Goal: Understand process/instructions: Learn how to perform a task or action

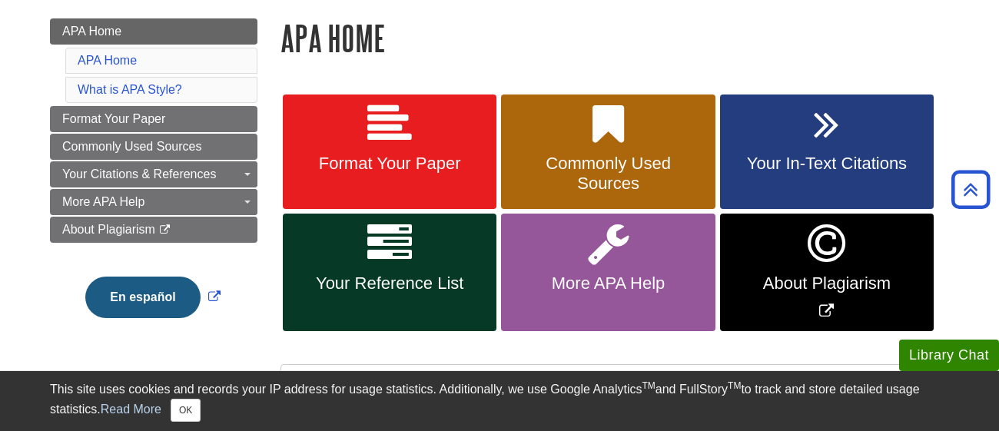
scroll to position [208, 0]
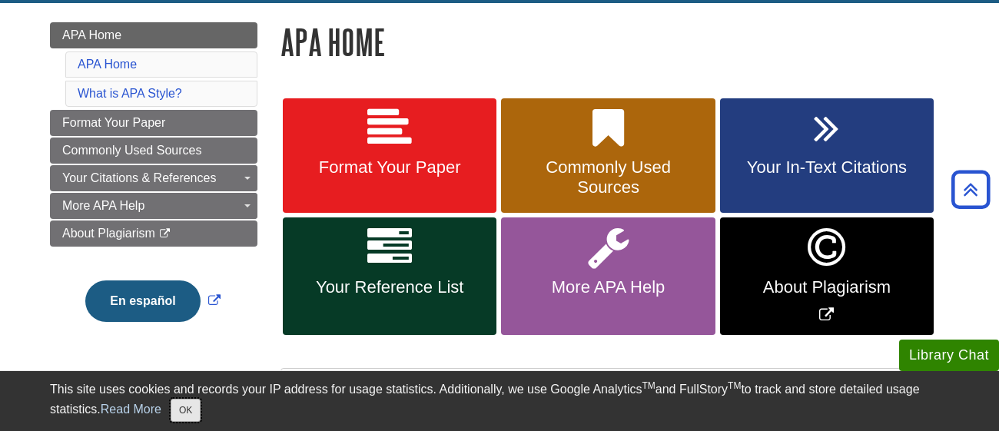
click at [191, 414] on button "OK" at bounding box center [186, 410] width 30 height 23
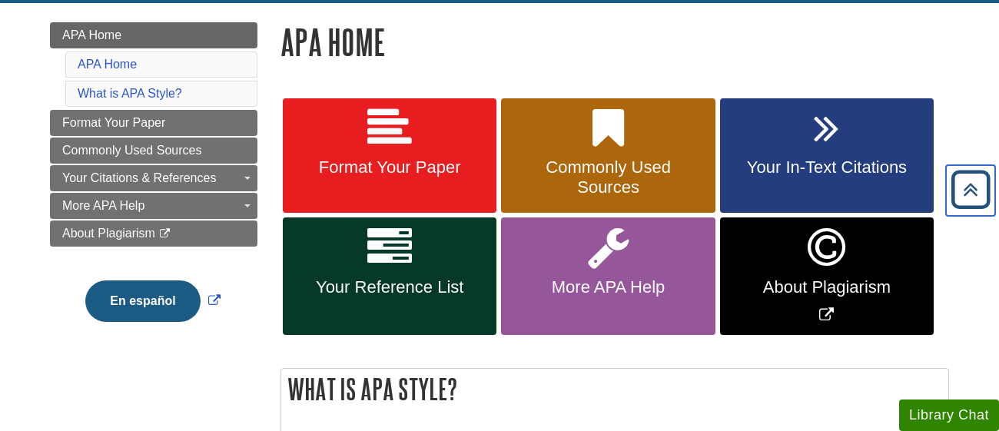
click at [981, 185] on icon "Back to Top" at bounding box center [970, 189] width 49 height 49
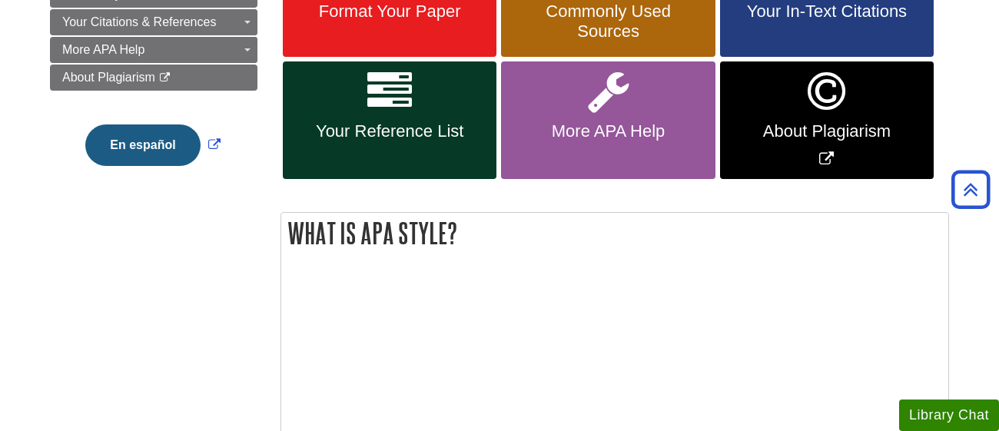
scroll to position [0, 0]
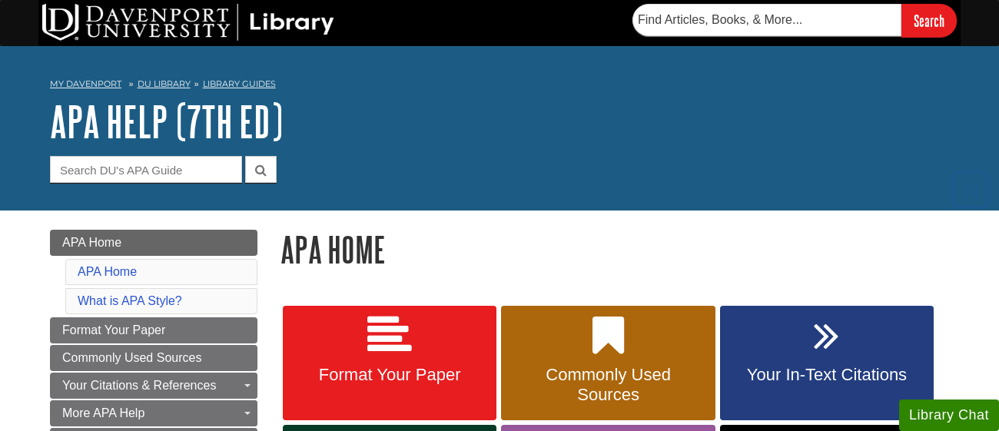
click at [787, 135] on h1 "APA Help (7th Ed)" at bounding box center [499, 121] width 899 height 46
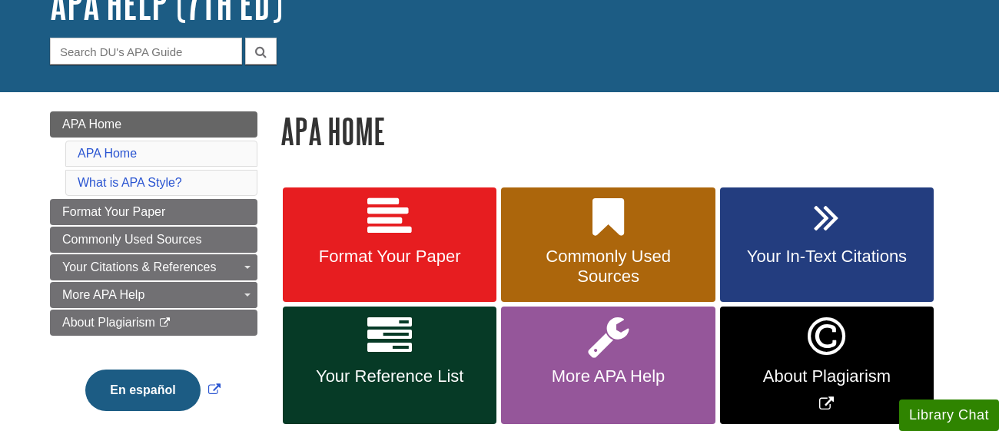
scroll to position [114, 0]
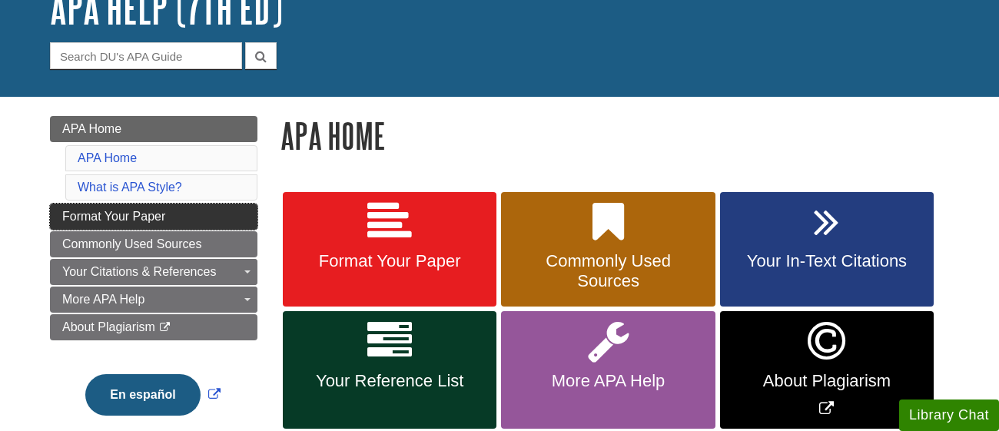
click at [101, 204] on link "Format Your Paper" at bounding box center [154, 217] width 208 height 26
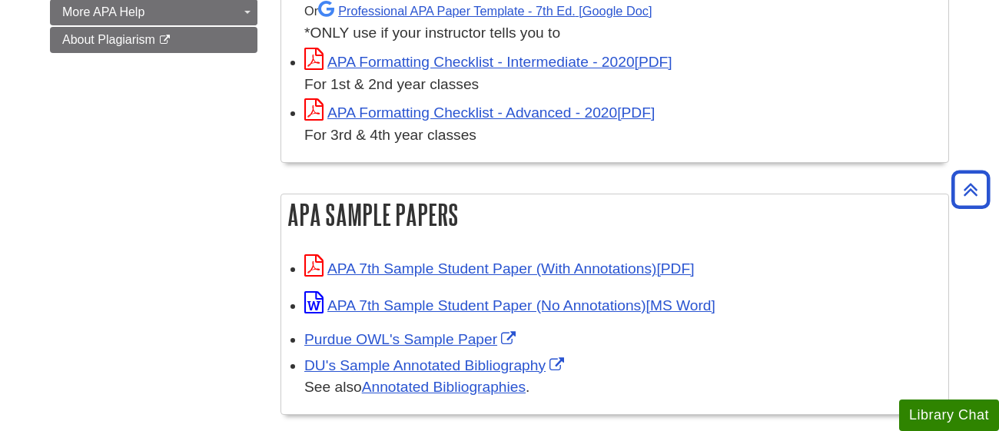
scroll to position [553, 0]
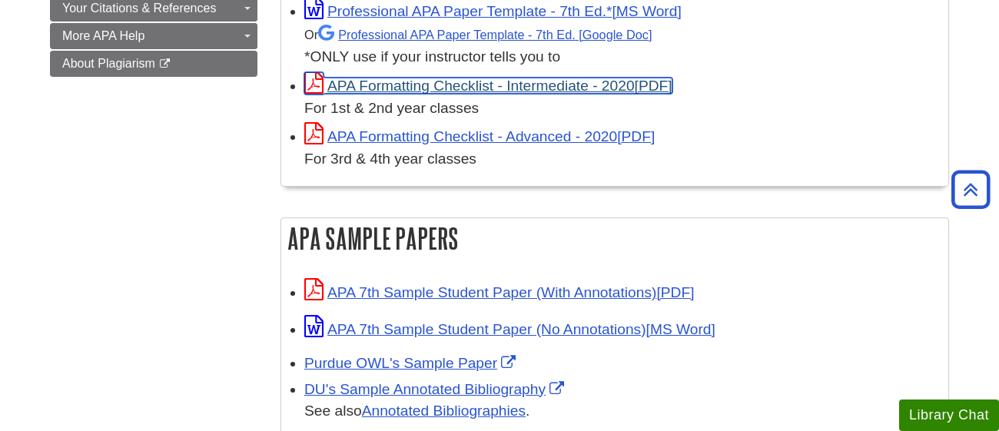
click at [520, 85] on link "APA Formatting Checklist - Intermediate - 2020" at bounding box center [488, 86] width 368 height 16
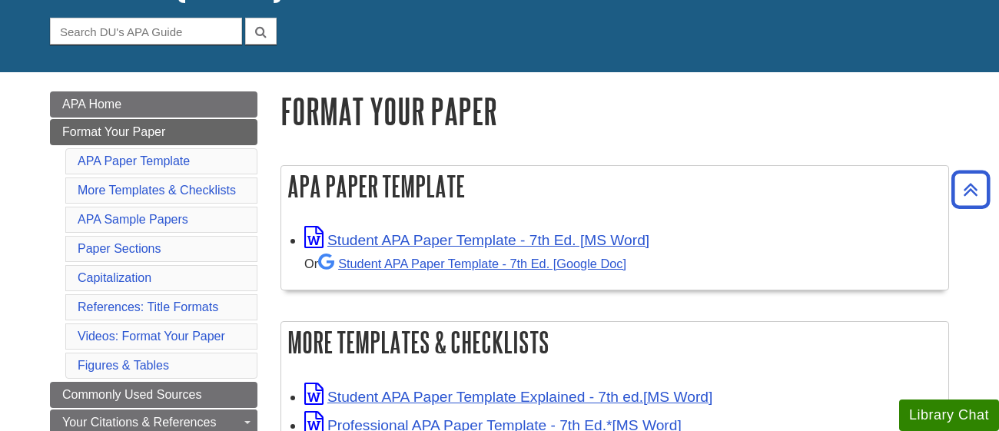
scroll to position [136, 0]
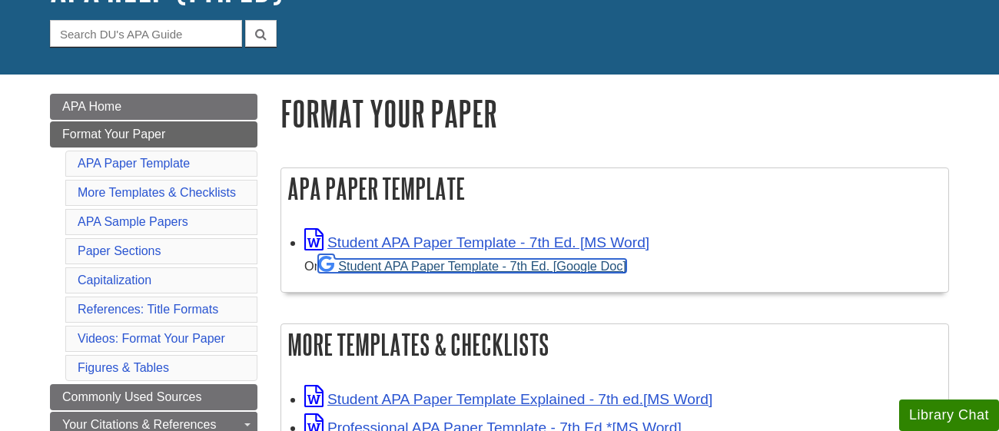
click at [434, 271] on link "Student APA Paper Template - 7th Ed. [Google Doc]" at bounding box center [472, 266] width 308 height 14
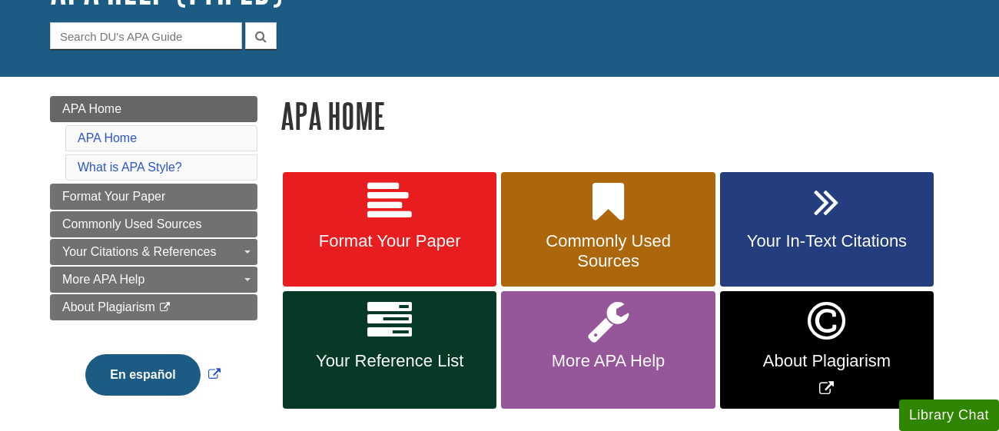
scroll to position [145, 0]
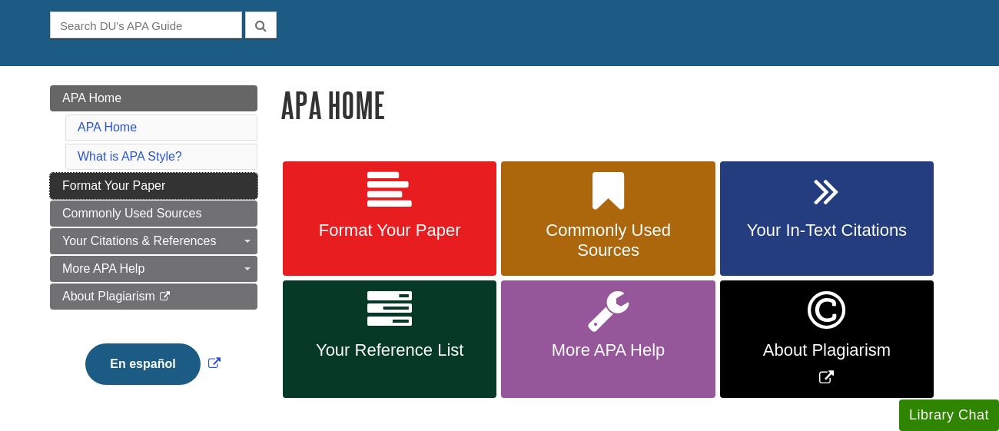
click at [155, 184] on span "Format Your Paper" at bounding box center [113, 185] width 103 height 13
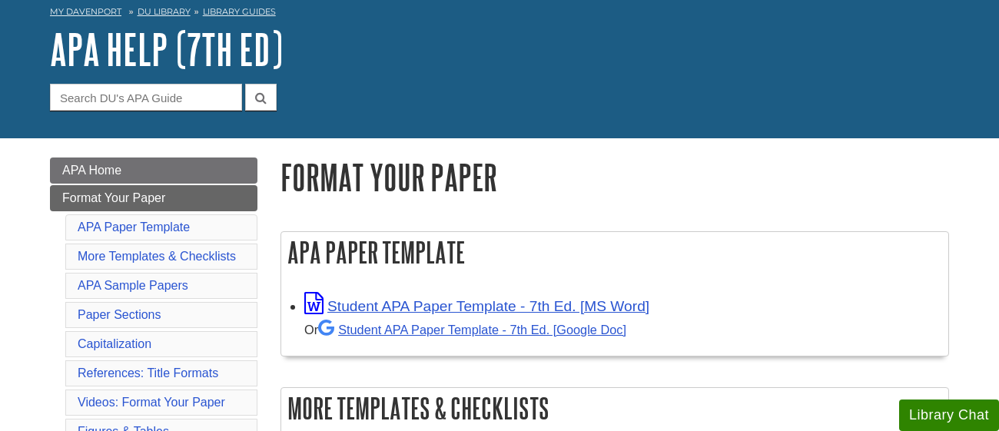
scroll to position [77, 0]
